Goal: Navigation & Orientation: Understand site structure

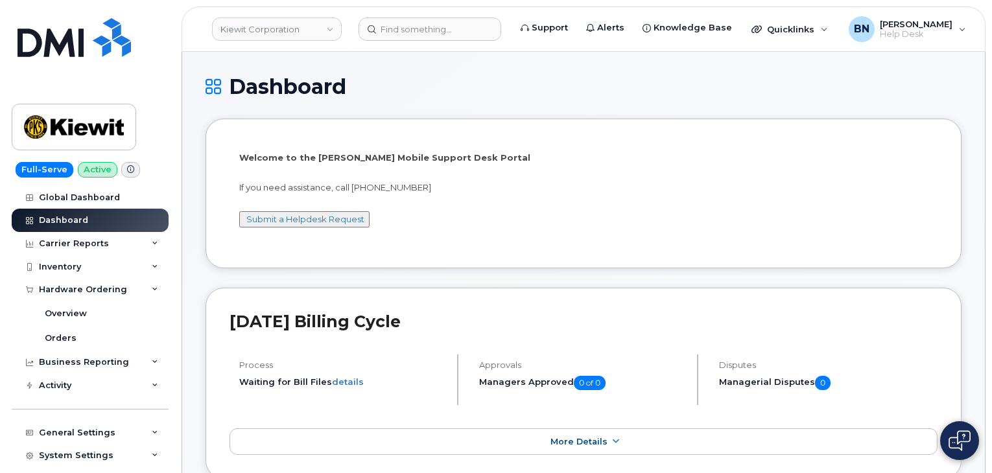
scroll to position [65, 0]
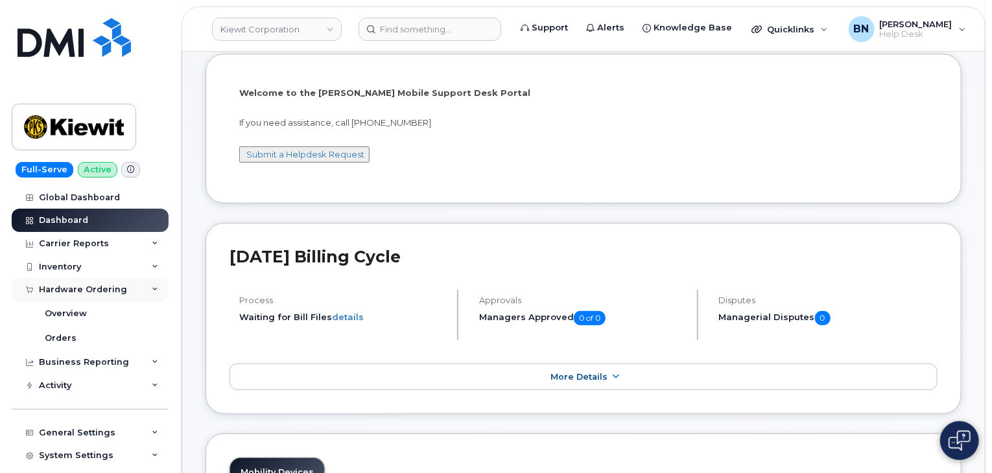
click at [152, 289] on icon at bounding box center [155, 289] width 6 height 6
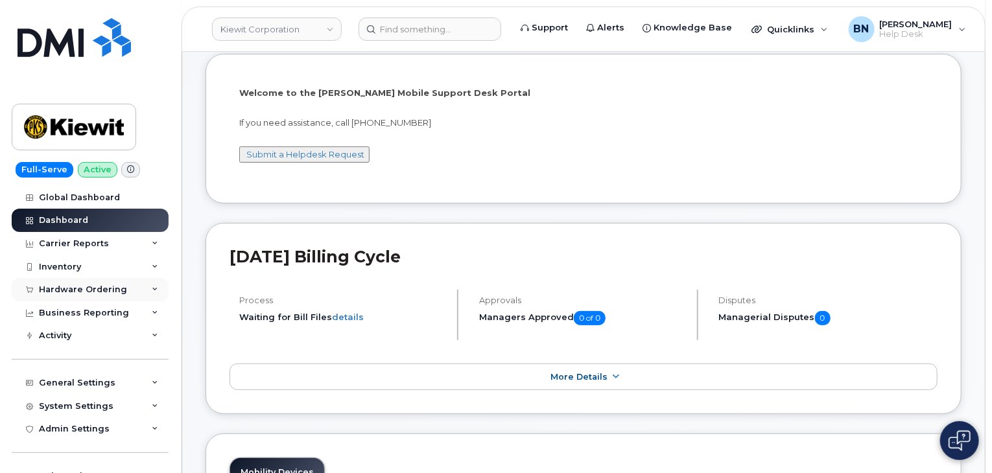
click at [152, 289] on icon at bounding box center [155, 289] width 6 height 6
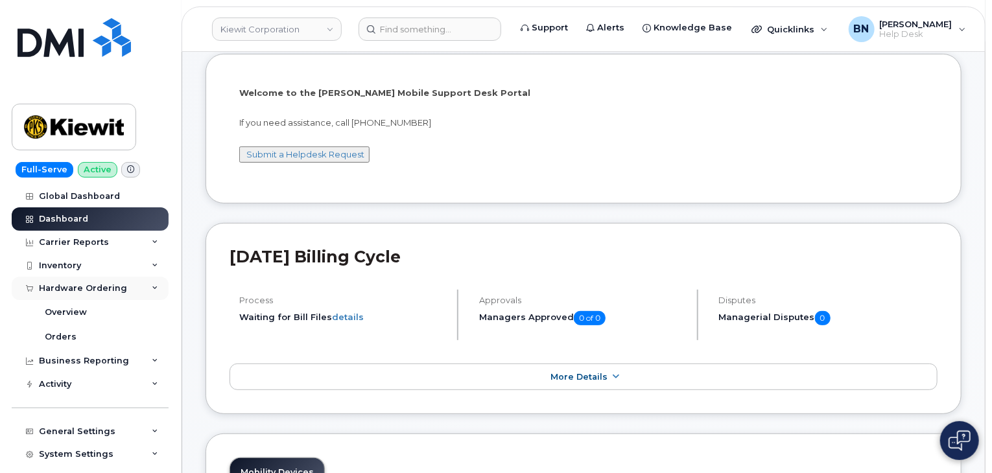
scroll to position [66, 0]
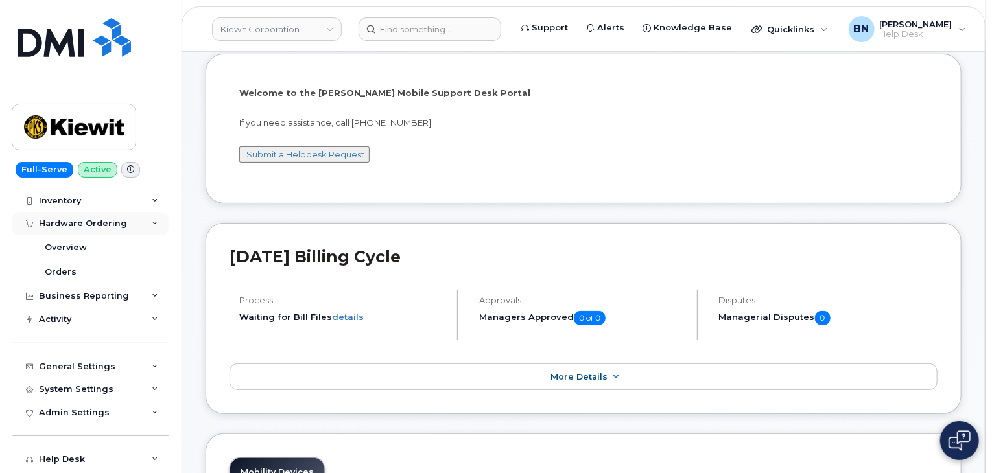
click at [152, 222] on icon at bounding box center [155, 223] width 6 height 6
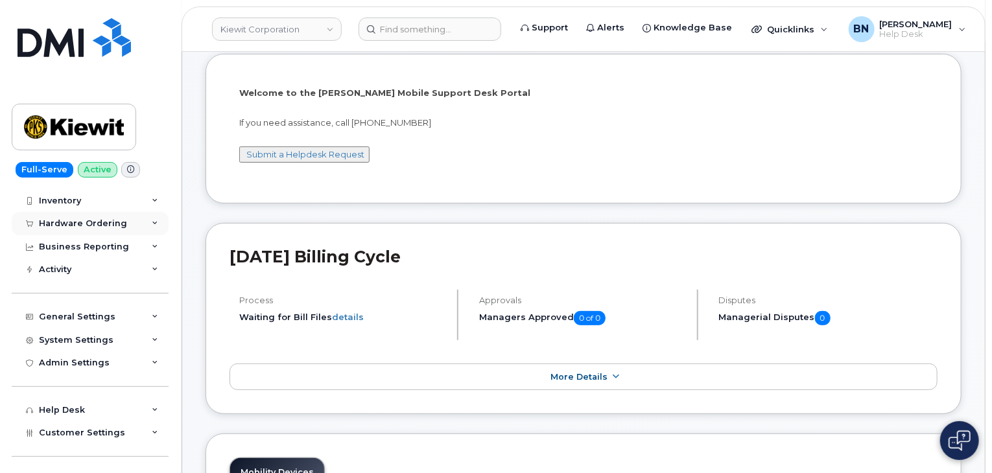
click at [152, 222] on icon at bounding box center [155, 223] width 6 height 6
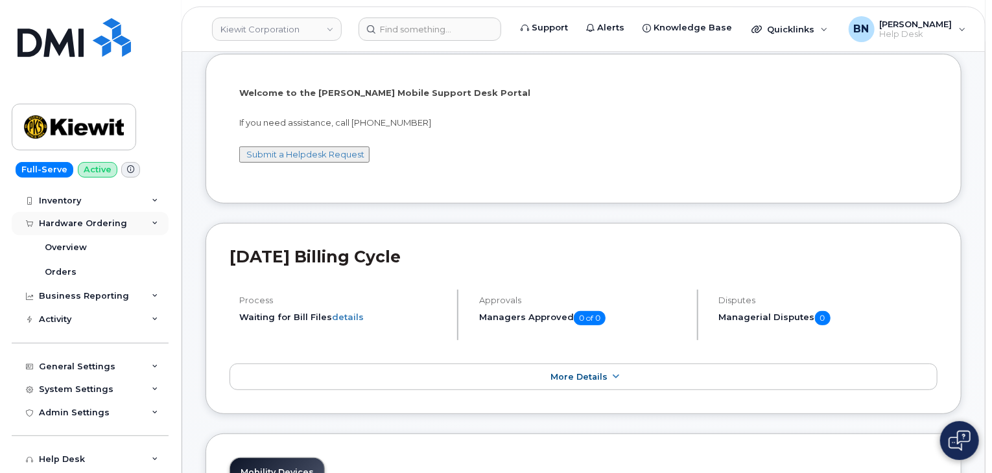
click at [152, 222] on icon at bounding box center [155, 223] width 6 height 6
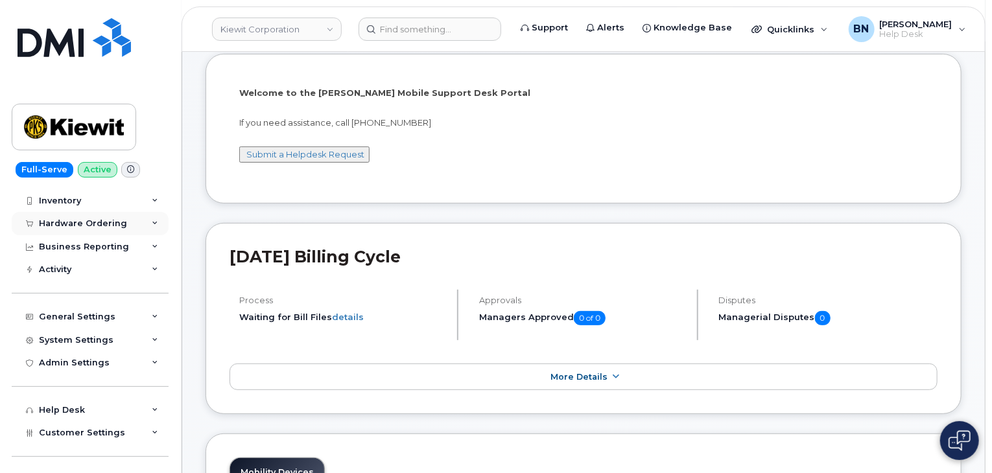
click at [152, 222] on icon at bounding box center [155, 223] width 6 height 6
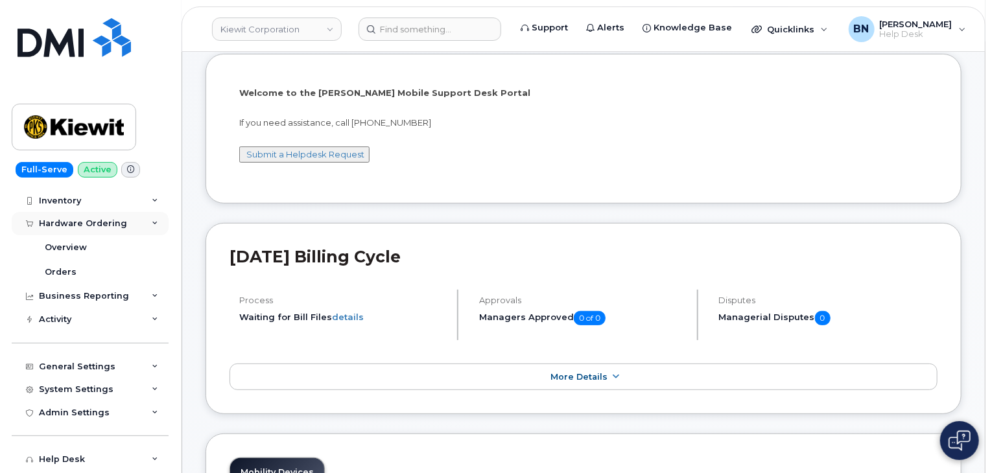
click at [152, 222] on icon at bounding box center [155, 223] width 6 height 6
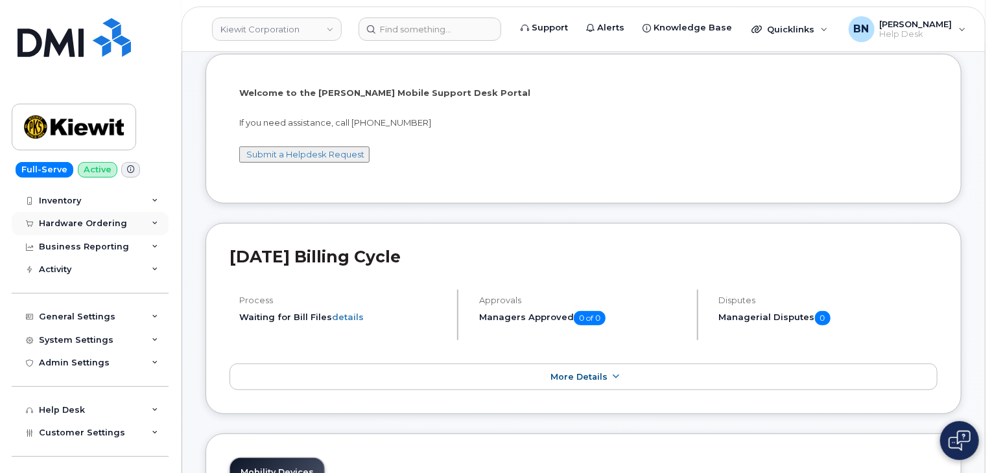
click at [152, 222] on icon at bounding box center [155, 223] width 6 height 6
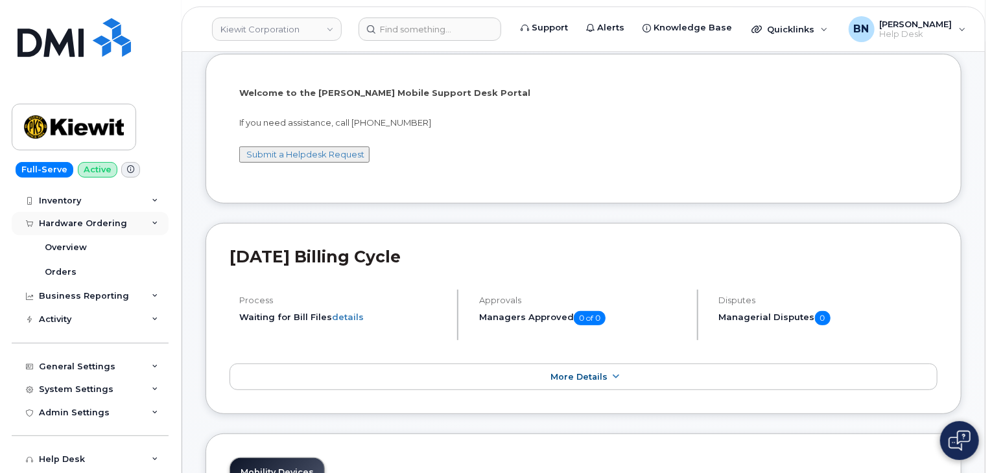
click at [152, 222] on icon at bounding box center [155, 223] width 6 height 6
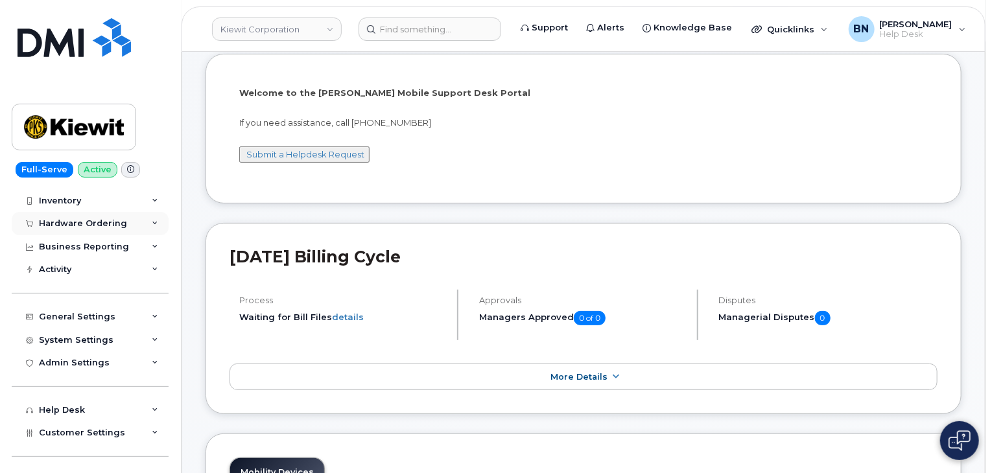
scroll to position [0, 0]
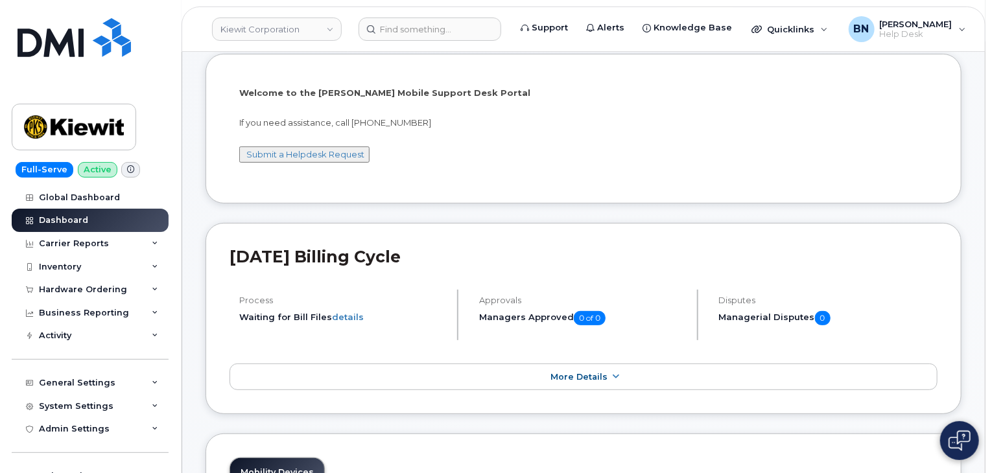
drag, startPoint x: 197, startPoint y: 222, endPoint x: 189, endPoint y: 224, distance: 8.2
